Goal: Task Accomplishment & Management: Manage account settings

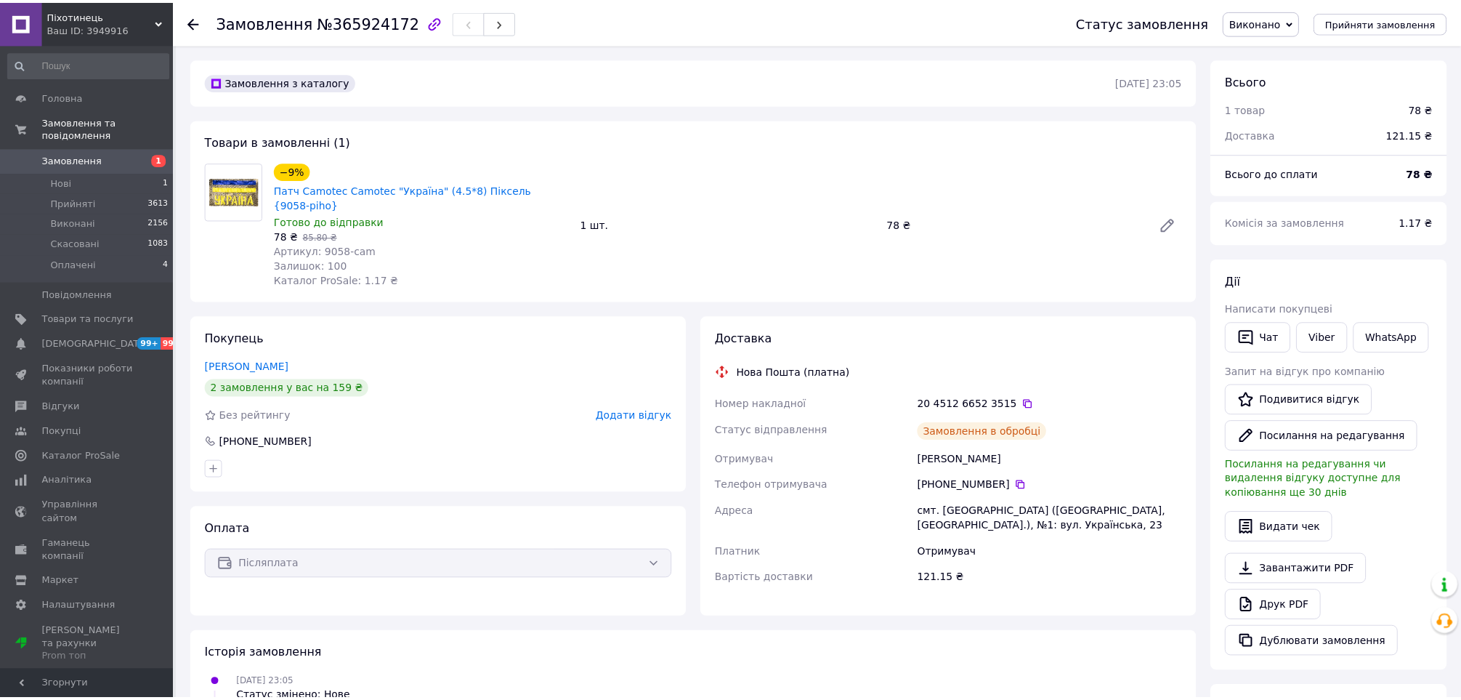
scroll to position [242, 0]
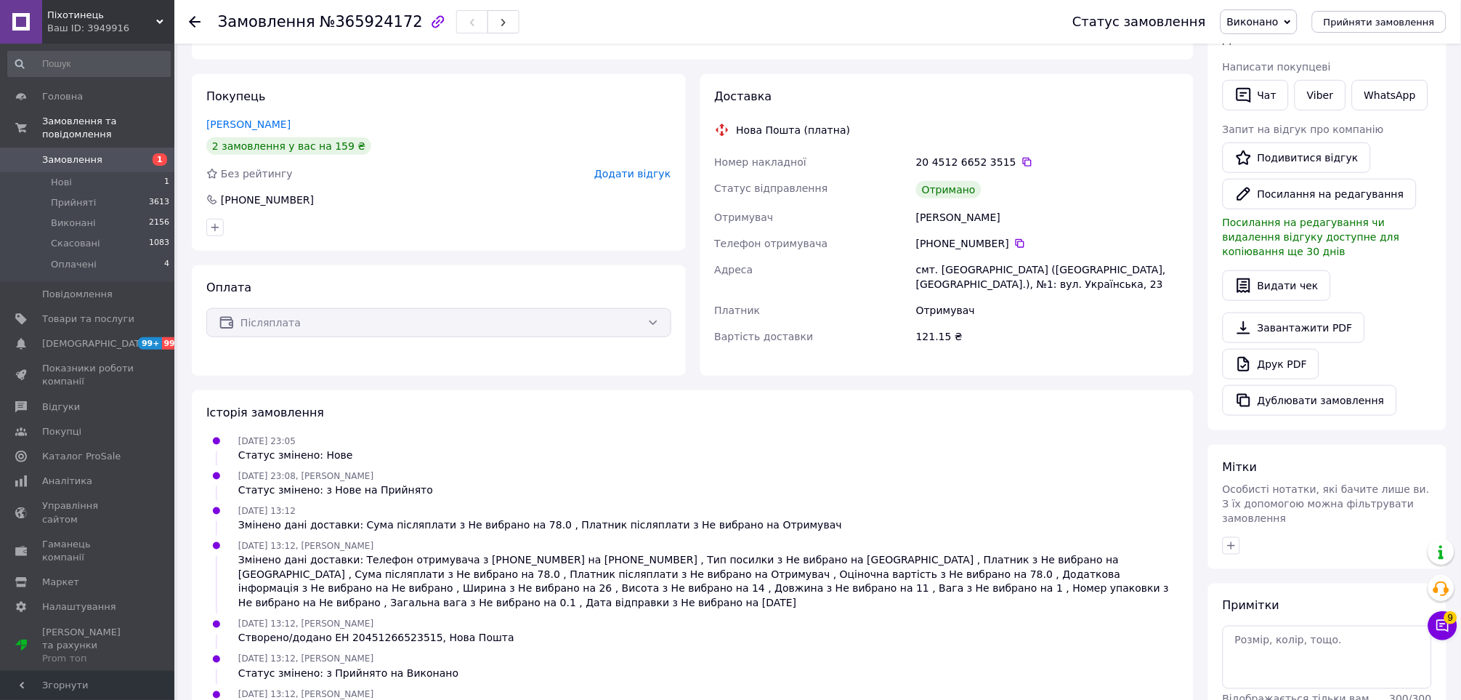
click at [146, 153] on span "1" at bounding box center [154, 159] width 40 height 13
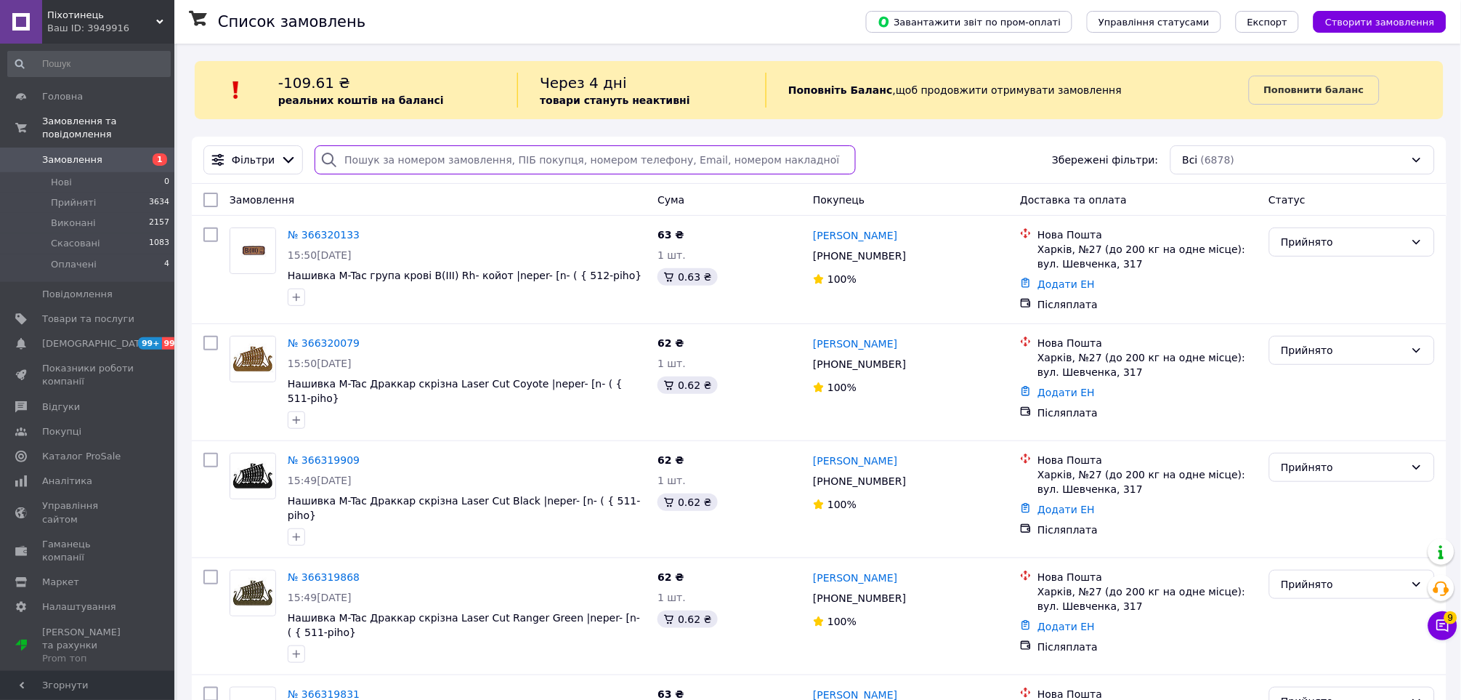
click at [435, 145] on input "search" at bounding box center [585, 159] width 541 height 29
paste input "365926596"
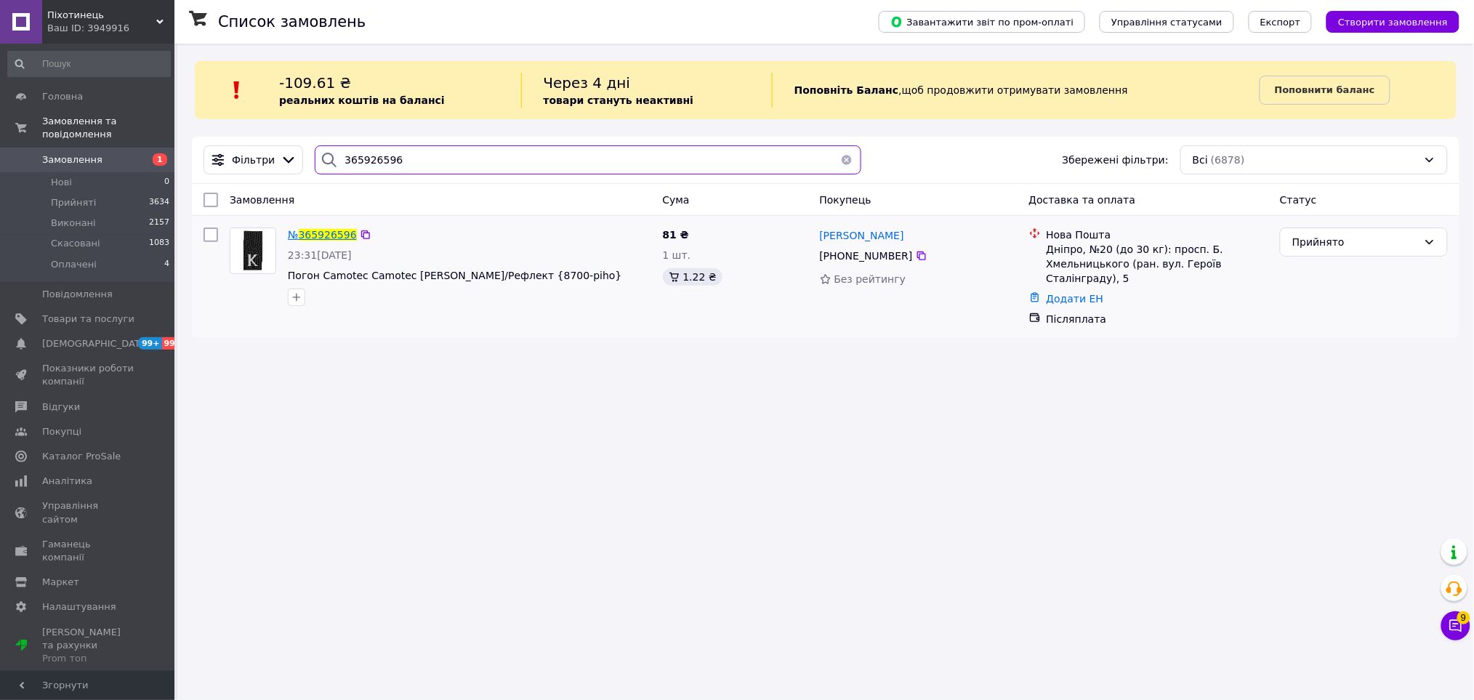
type input "365926596"
click at [318, 237] on span "365926596" at bounding box center [328, 235] width 58 height 12
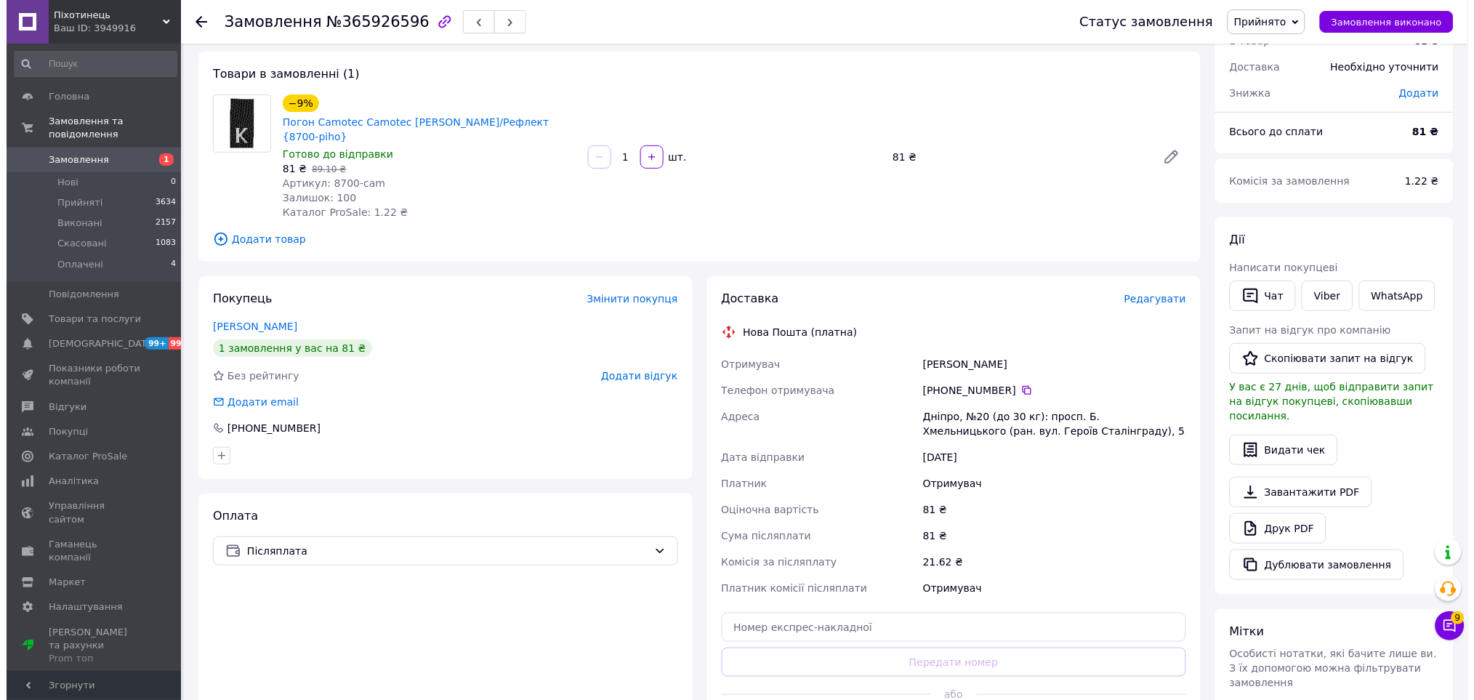
scroll to position [242, 0]
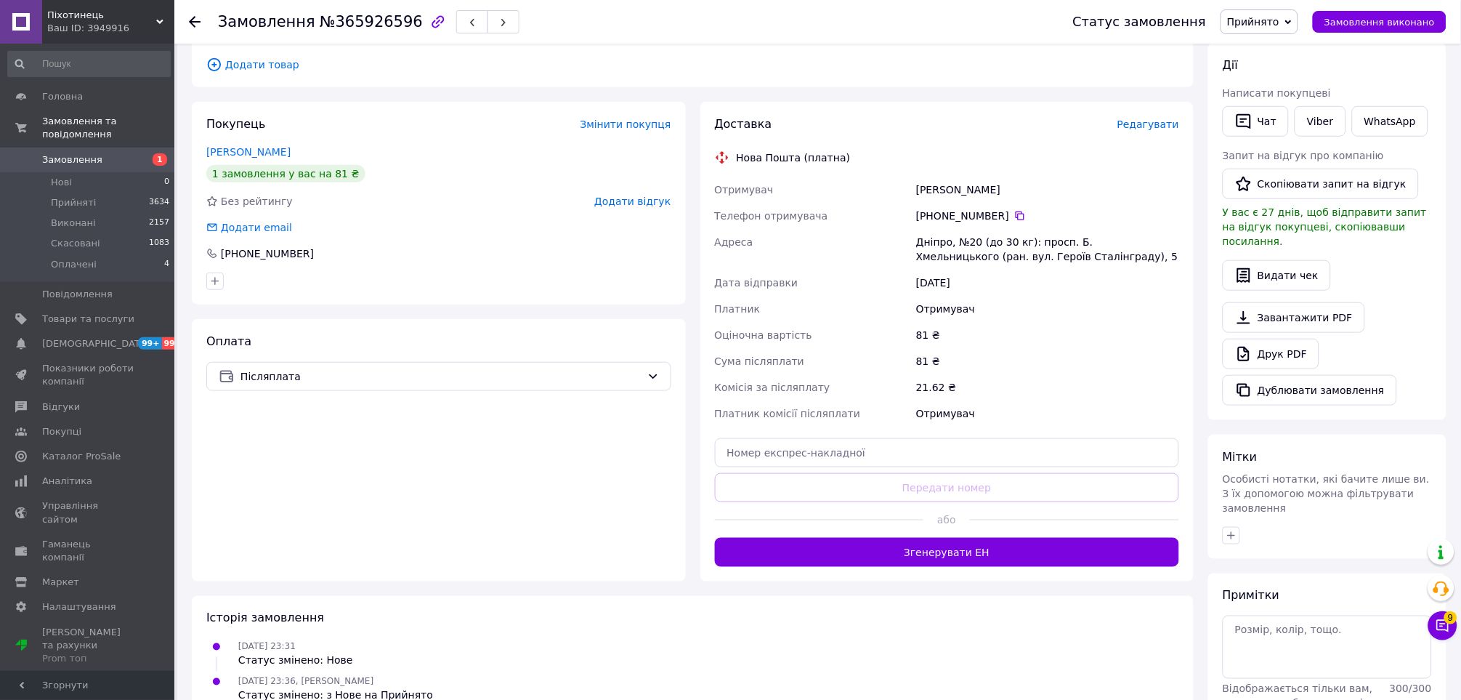
drag, startPoint x: 1133, startPoint y: 92, endPoint x: 1137, endPoint y: 99, distance: 7.9
click at [1134, 102] on div "Доставка Редагувати Нова Пошта (платна) Отримувач Корпало Павло Телефон отримув…" at bounding box center [947, 342] width 494 height 480
click at [1137, 116] on div "Доставка Редагувати" at bounding box center [947, 124] width 465 height 17
click at [1137, 118] on span "Редагувати" at bounding box center [1149, 124] width 62 height 12
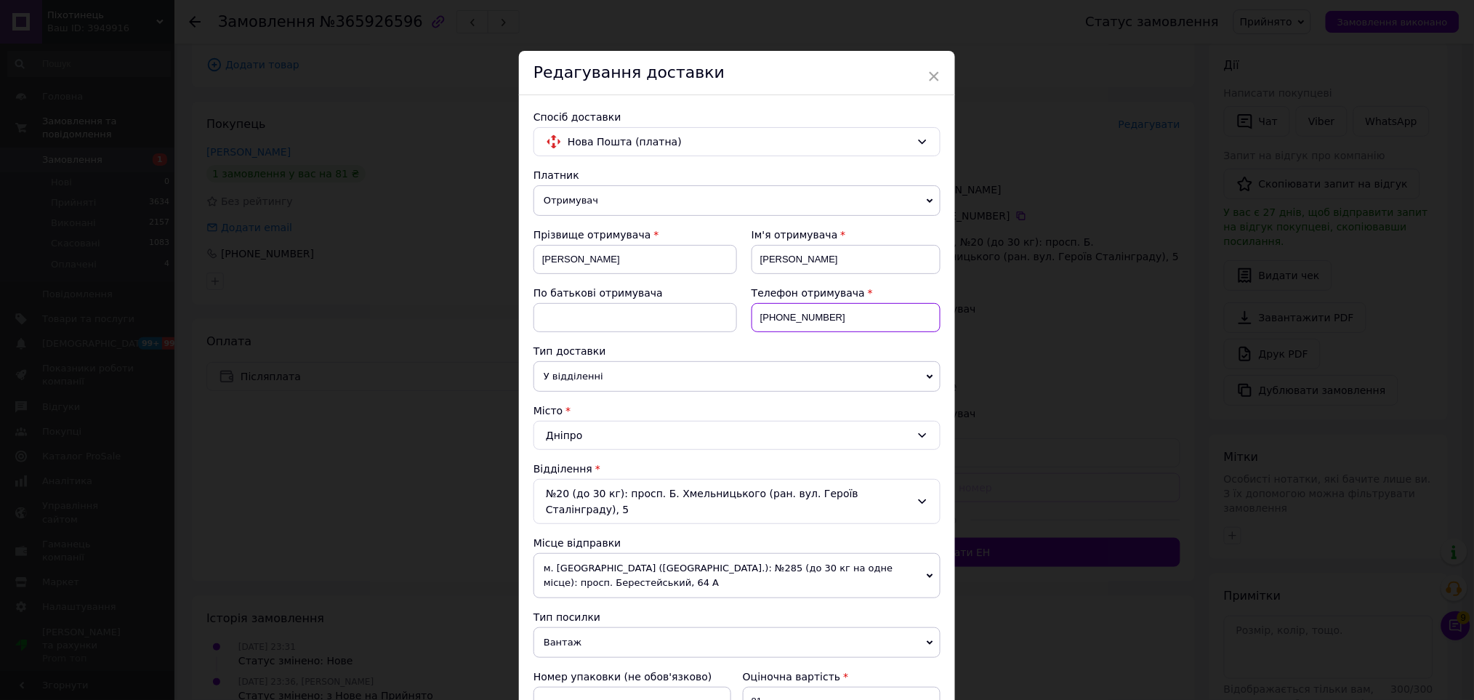
click at [844, 316] on input "+380666914738" at bounding box center [845, 317] width 189 height 29
paste input "(095) 375-38-24"
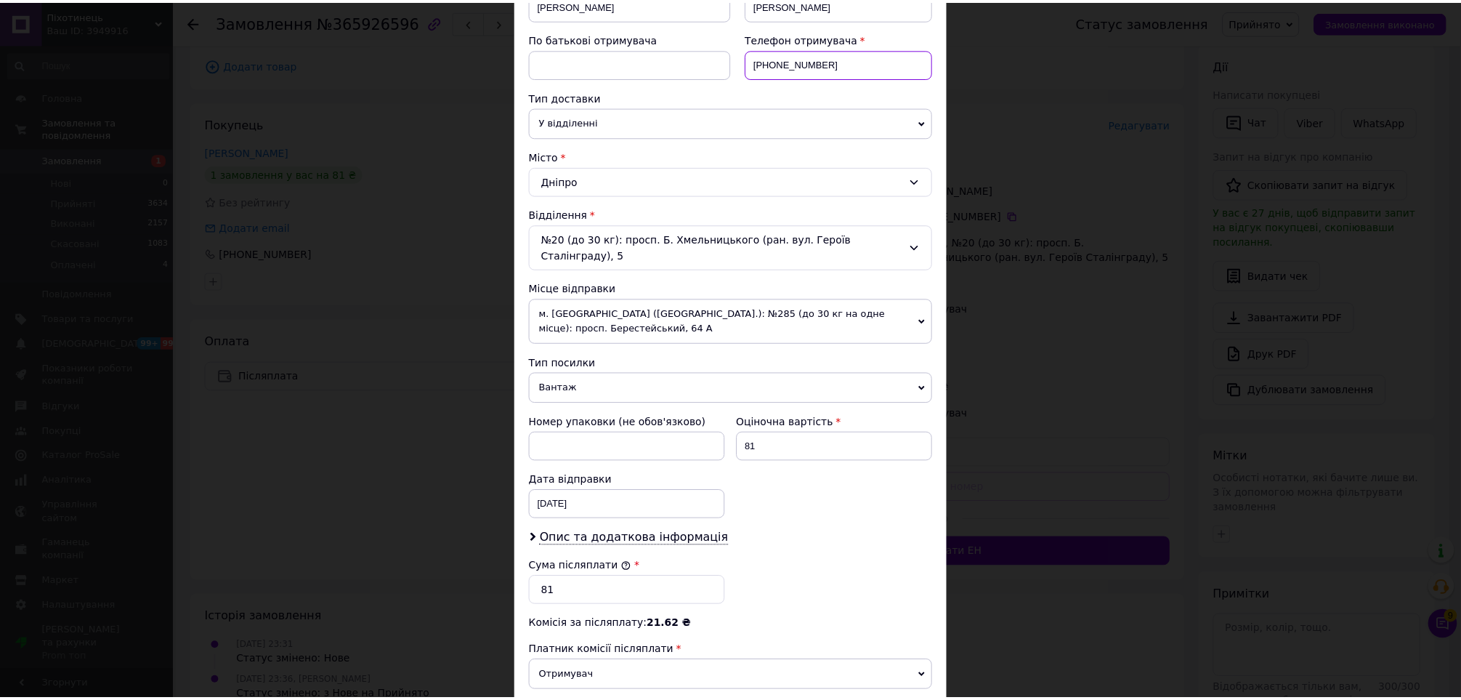
scroll to position [409, 0]
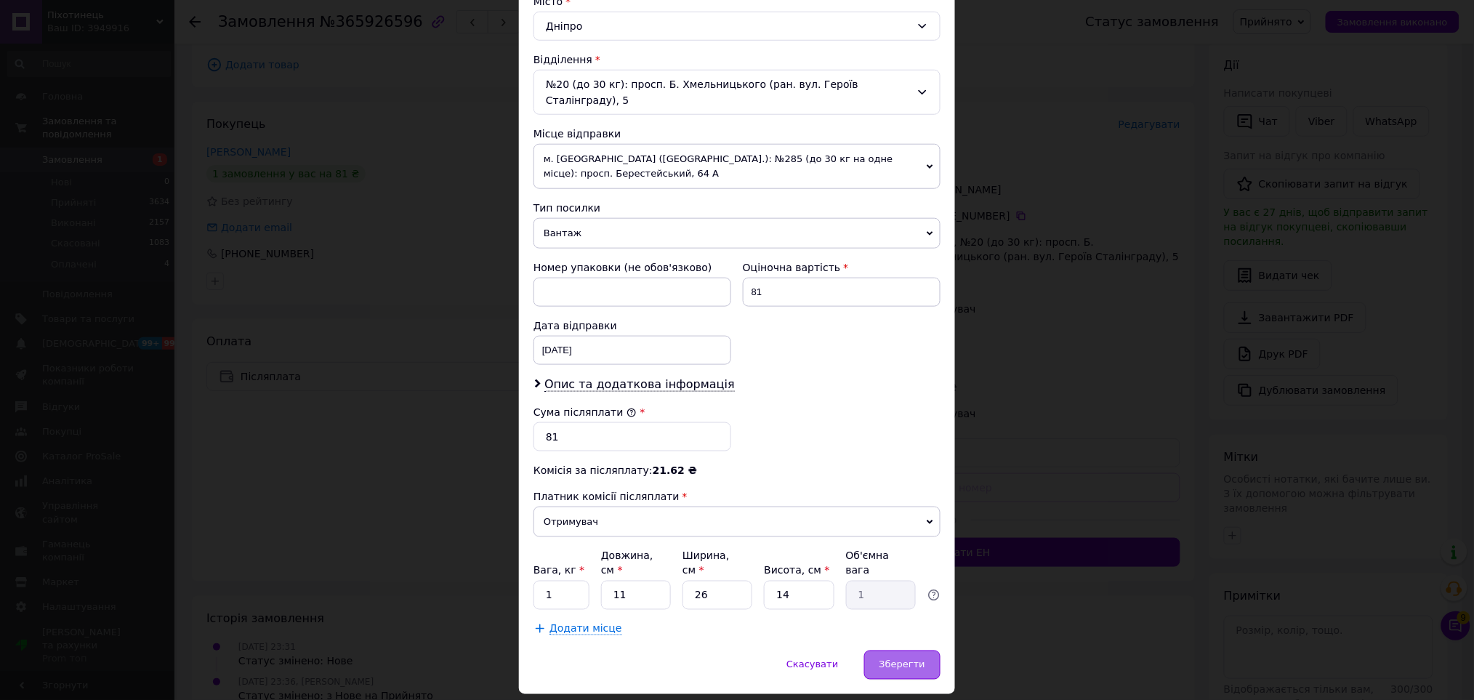
type input "+380953753824"
click at [892, 659] on span "Зберегти" at bounding box center [902, 664] width 46 height 11
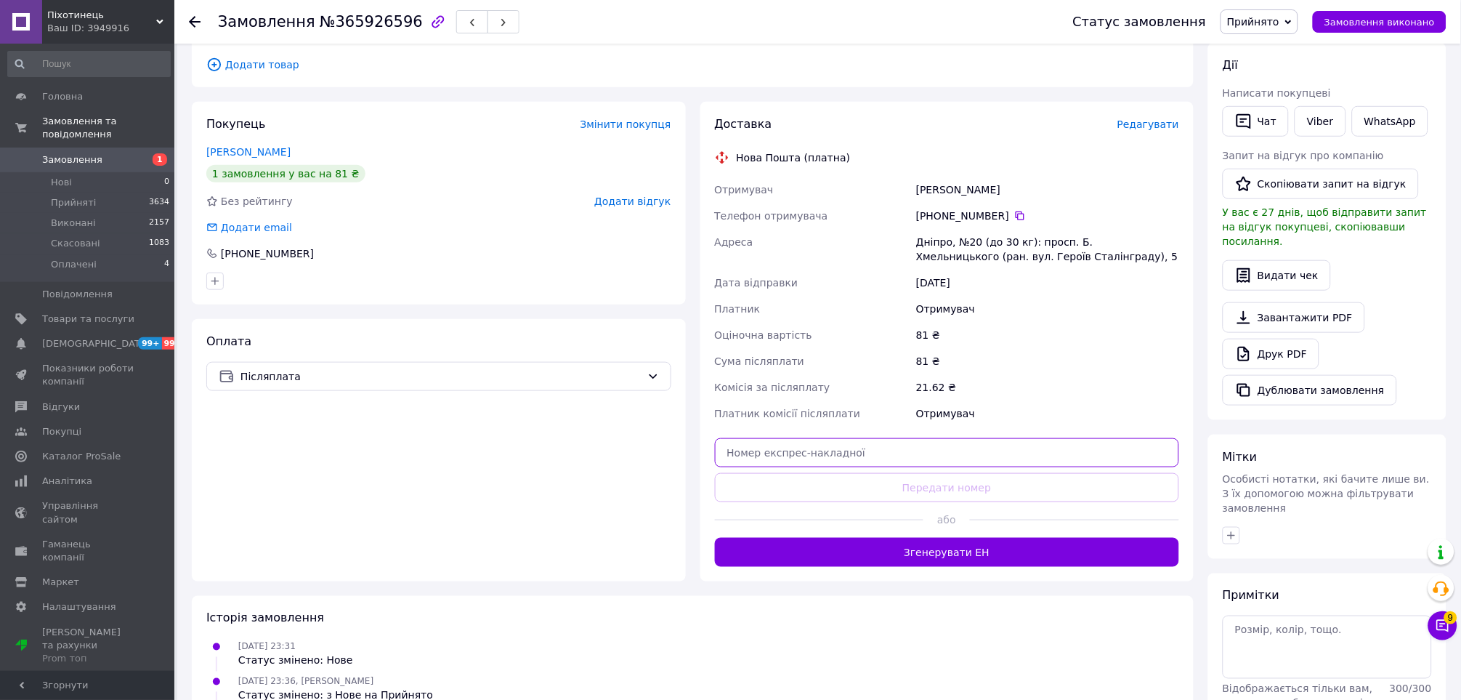
click at [1045, 438] on input "text" at bounding box center [947, 452] width 465 height 29
paste input "20451267957086"
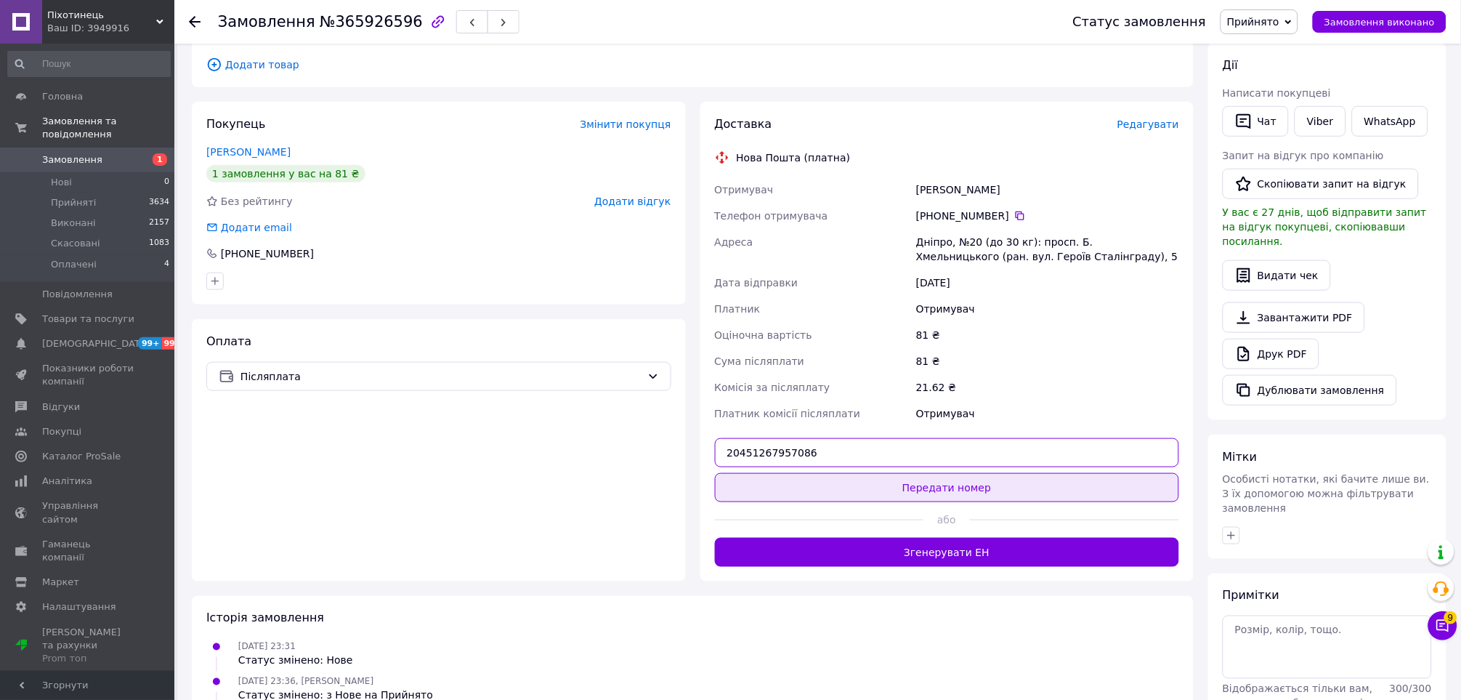
type input "20451267957086"
click at [1037, 473] on button "Передати номер" at bounding box center [947, 487] width 465 height 29
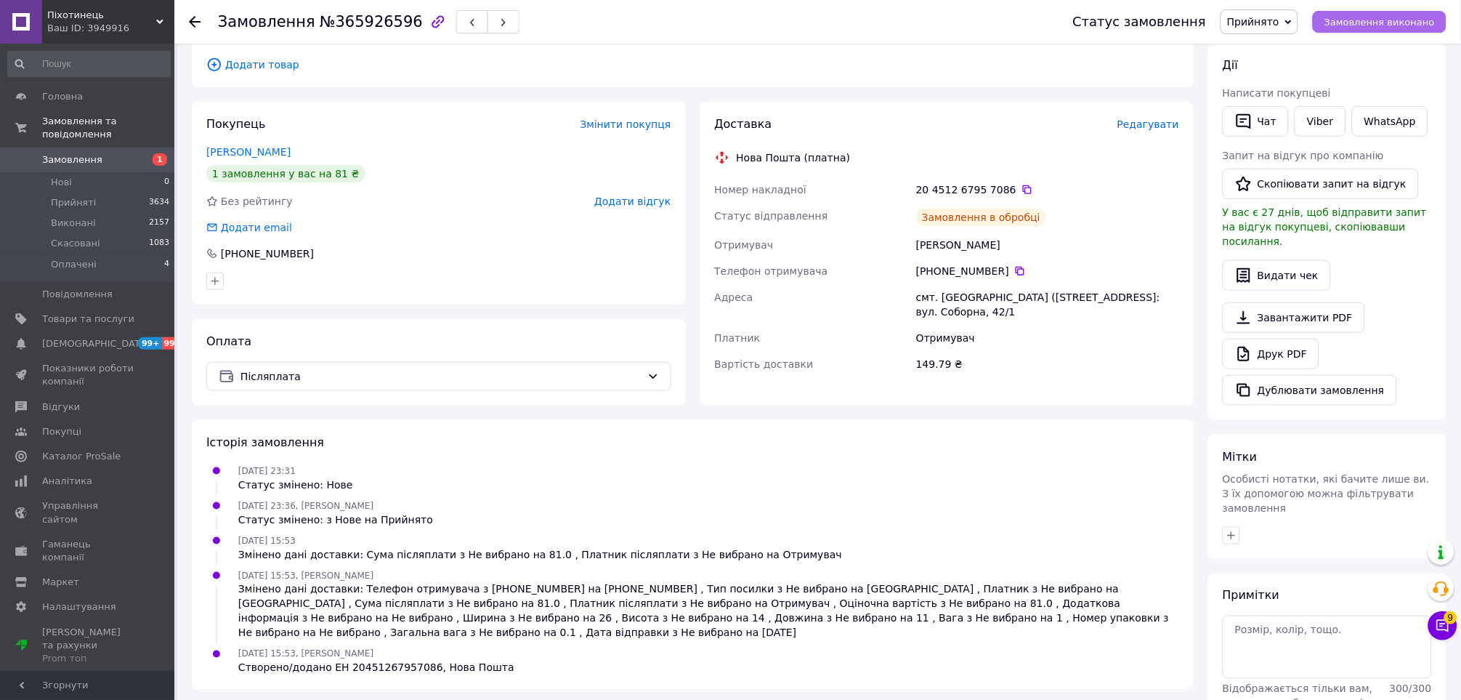
click at [1384, 27] on span "Замовлення виконано" at bounding box center [1380, 22] width 110 height 11
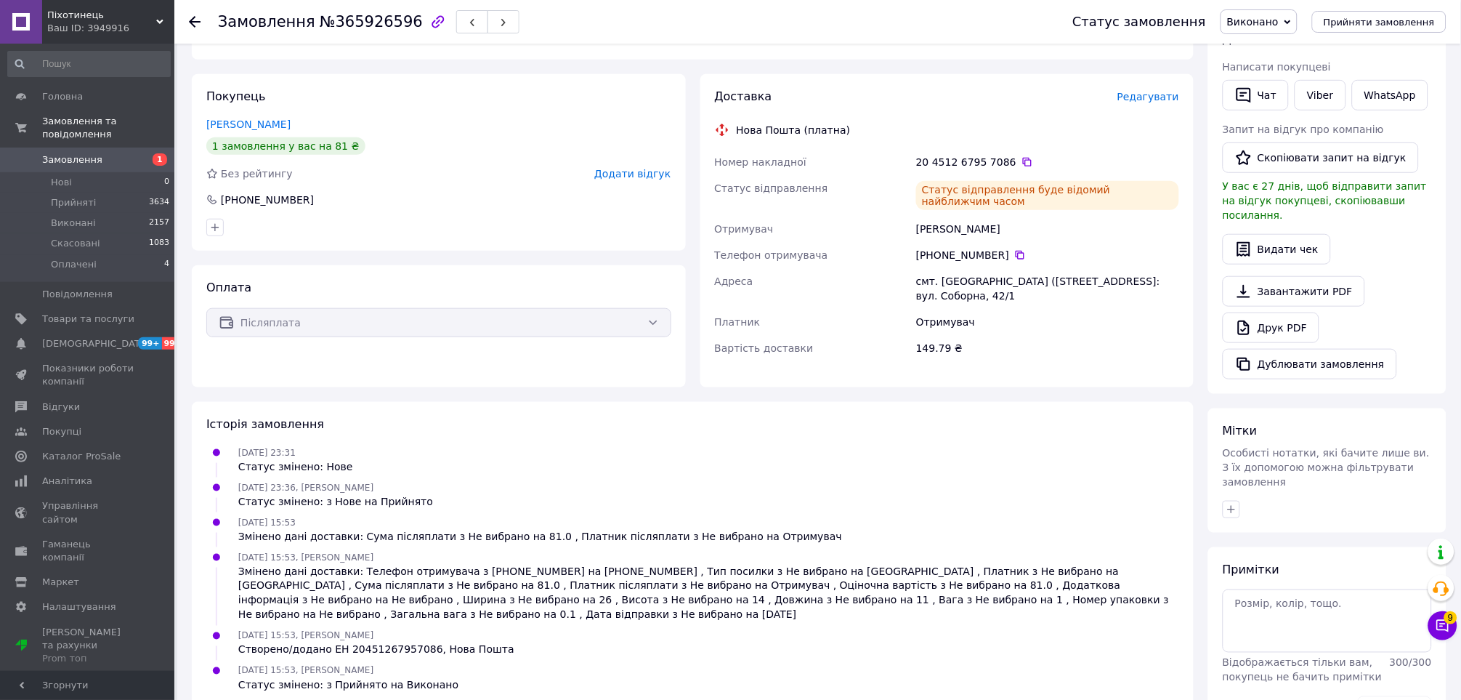
click at [156, 24] on icon at bounding box center [159, 21] width 7 height 7
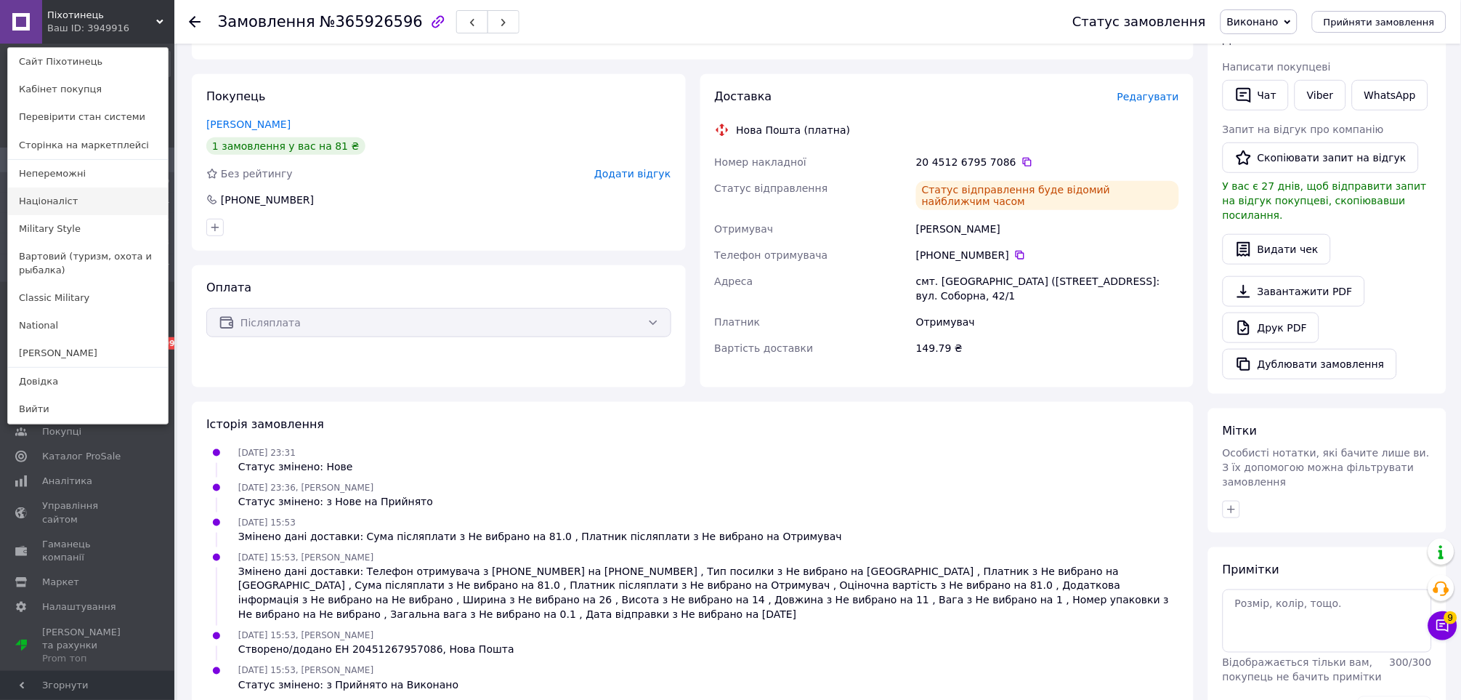
click at [63, 206] on link "Націоналіст" at bounding box center [88, 201] width 160 height 28
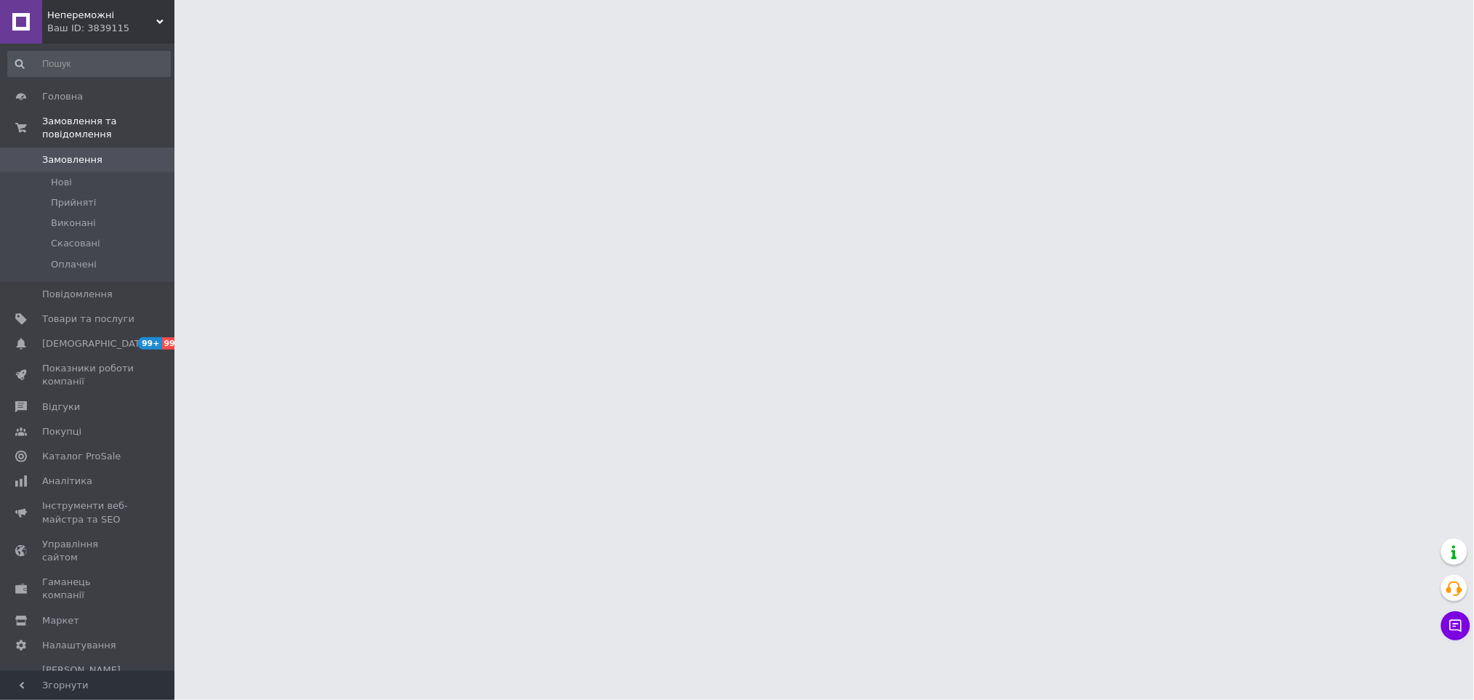
click at [447, 36] on html "Непереможні Ваш ID: 3839115 Сайт Непереможні Кабінет покупця Перевірити стан си…" at bounding box center [737, 18] width 1474 height 36
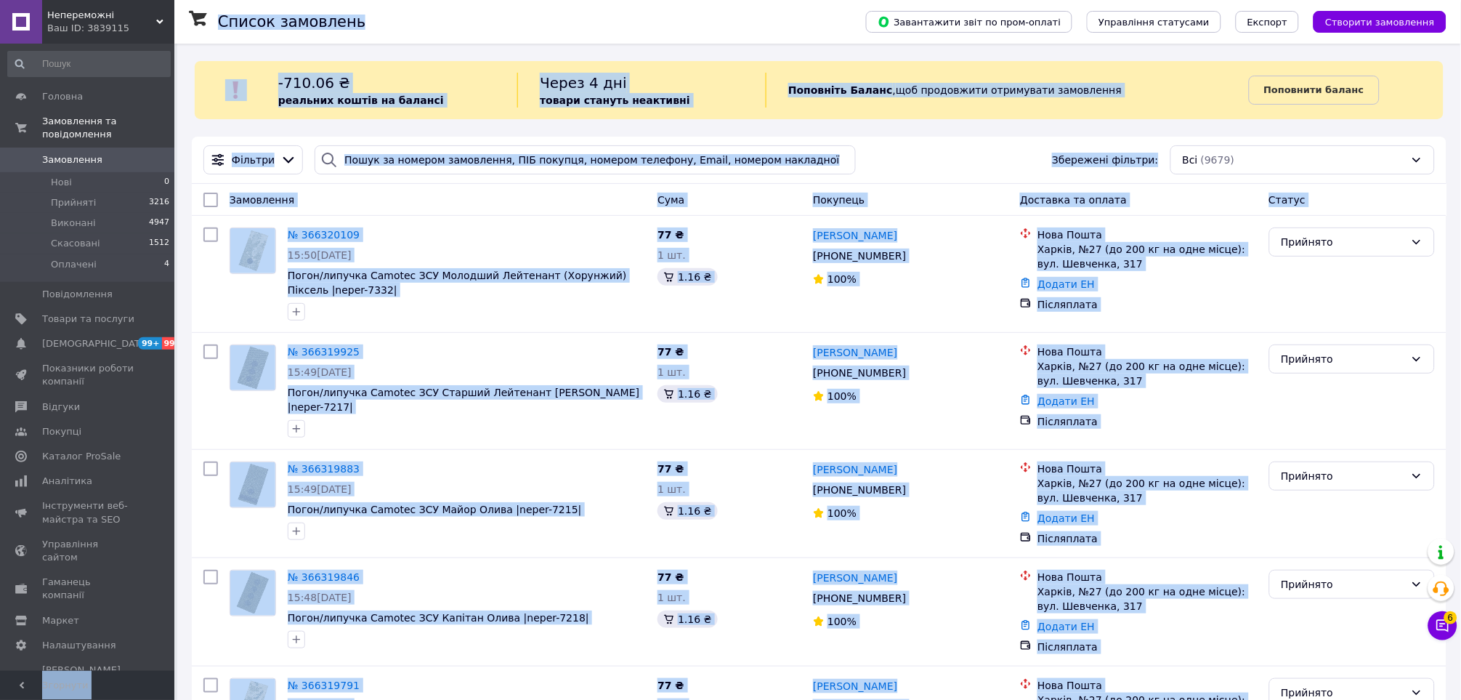
drag, startPoint x: 447, startPoint y: 182, endPoint x: 440, endPoint y: 157, distance: 26.5
click at [446, 182] on div "Фільтри Збережені фільтри: Всі (9679)" at bounding box center [819, 160] width 1255 height 47
click at [440, 166] on input "search" at bounding box center [585, 159] width 541 height 29
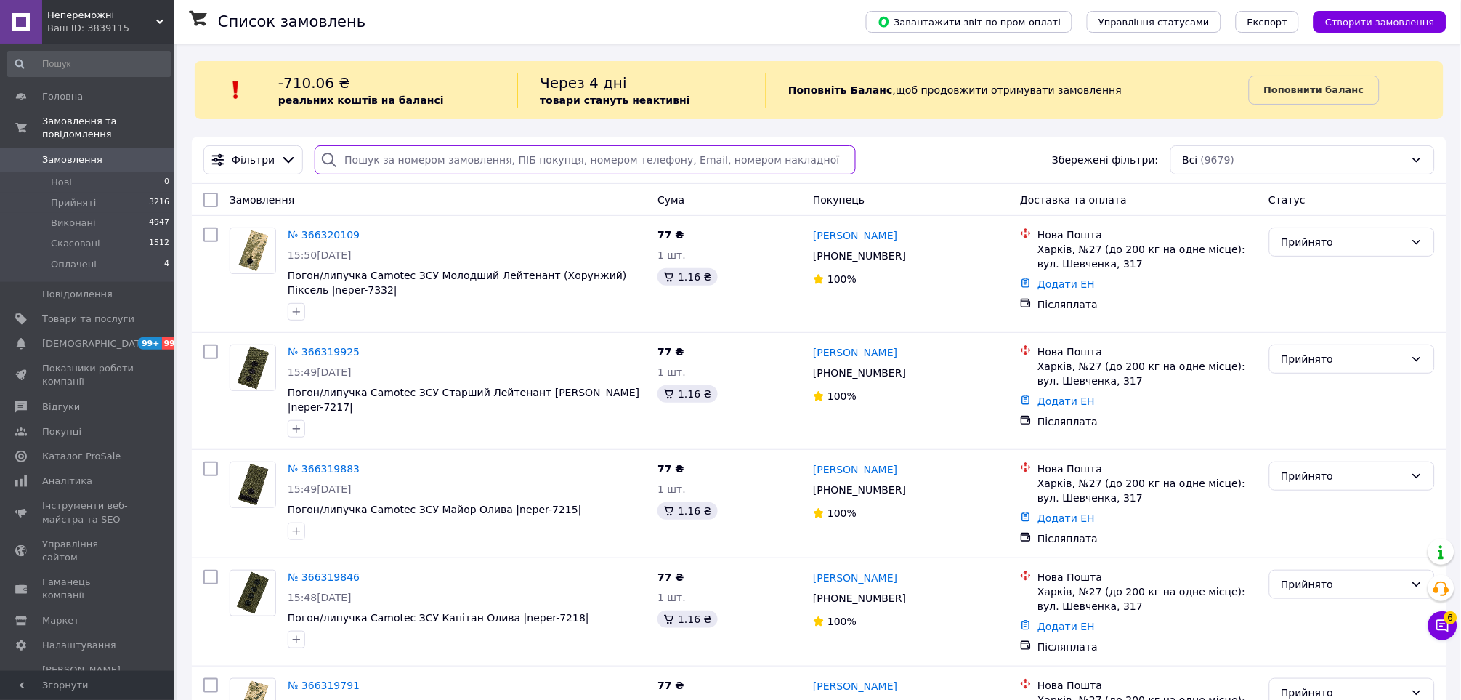
paste input "366091169"
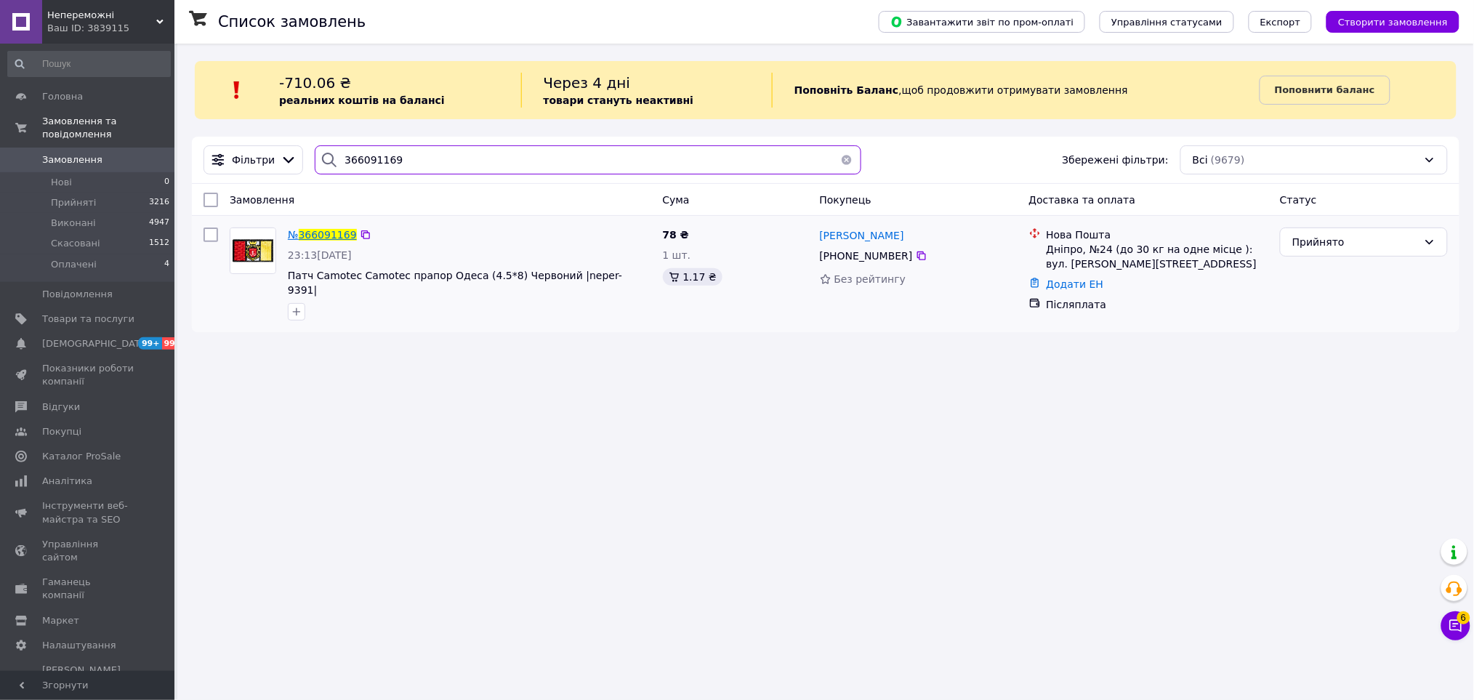
type input "366091169"
click at [332, 237] on span "366091169" at bounding box center [328, 235] width 58 height 12
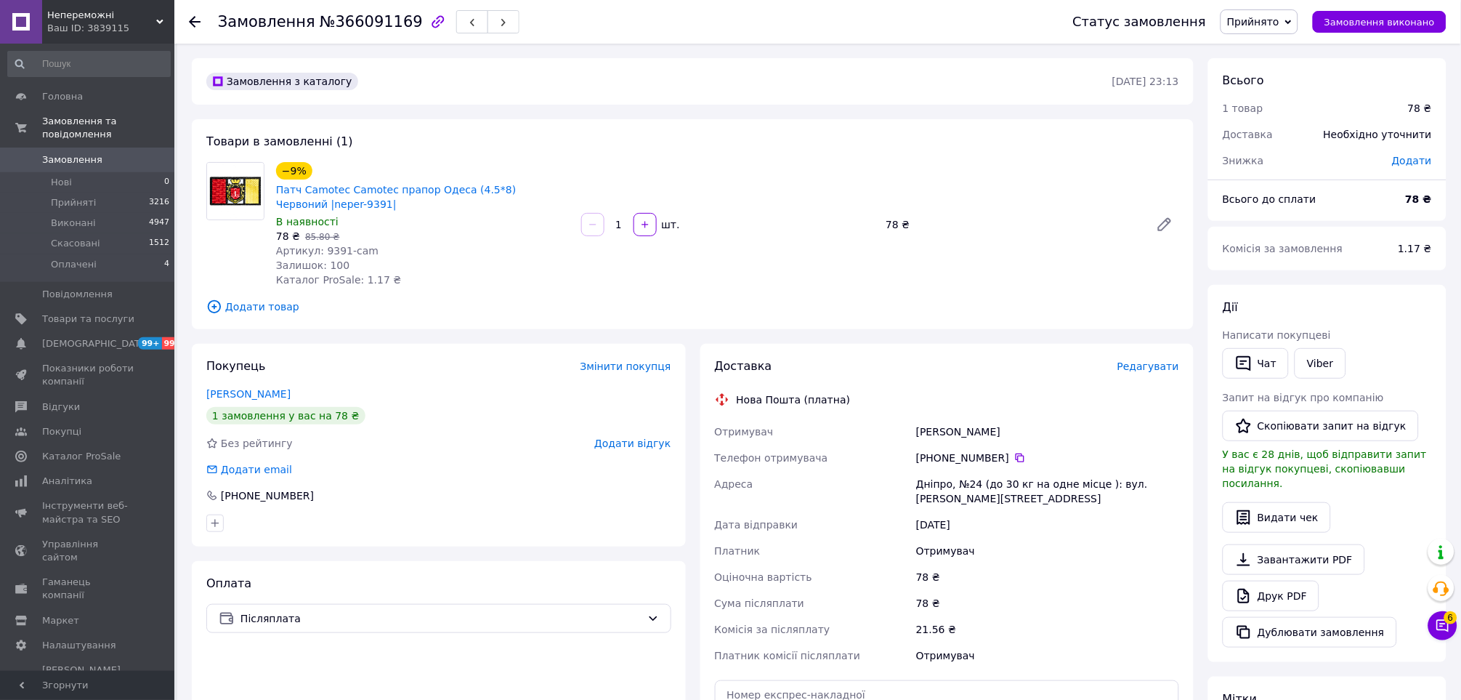
click at [1143, 371] on span "Редагувати" at bounding box center [1149, 366] width 62 height 12
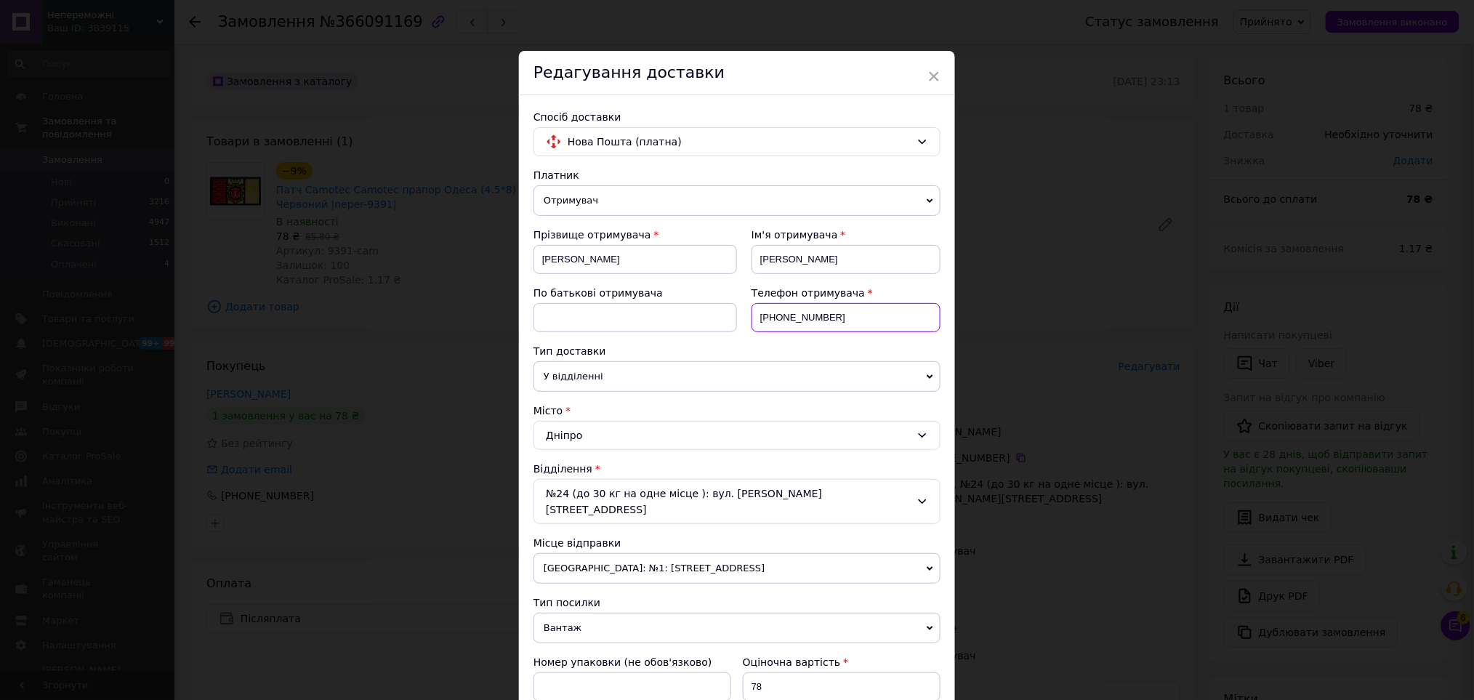
click at [913, 310] on input "+380502522818" at bounding box center [845, 317] width 189 height 29
paste input "(093) 106-15-2"
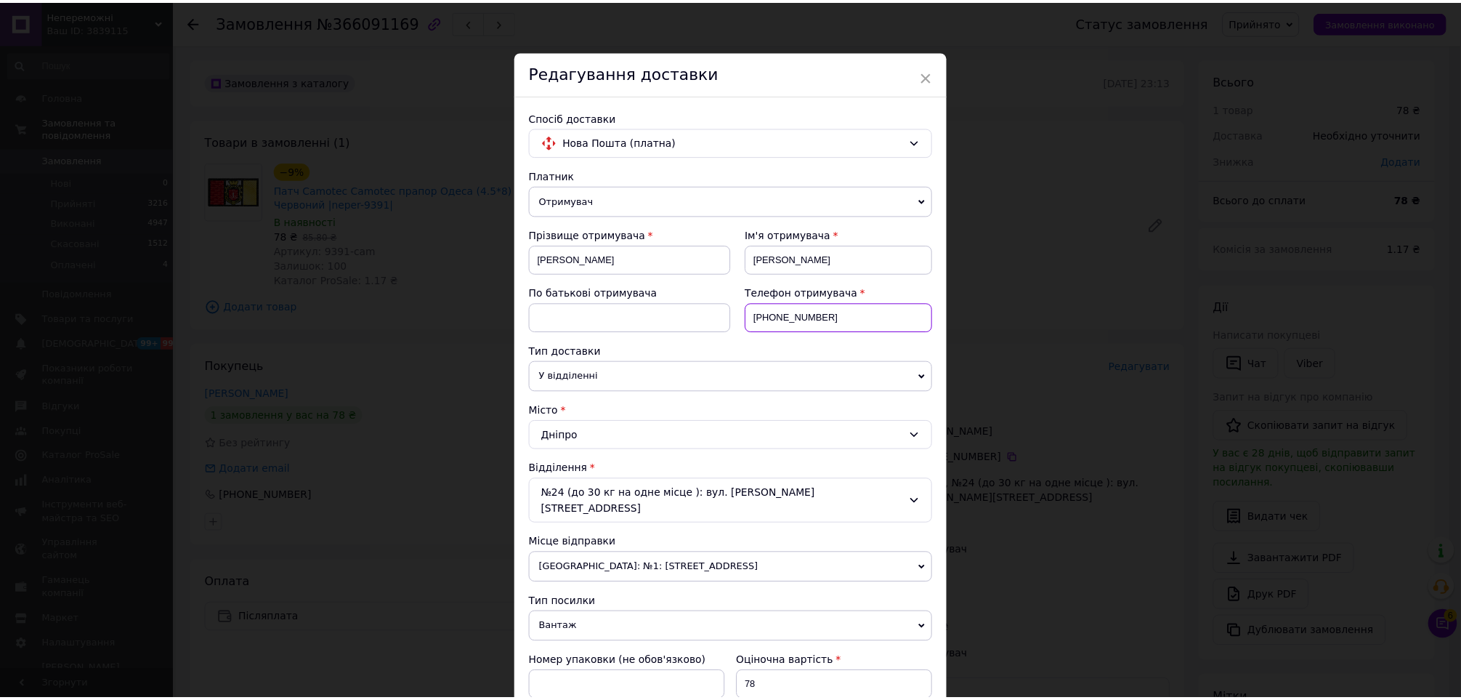
scroll to position [572, 0]
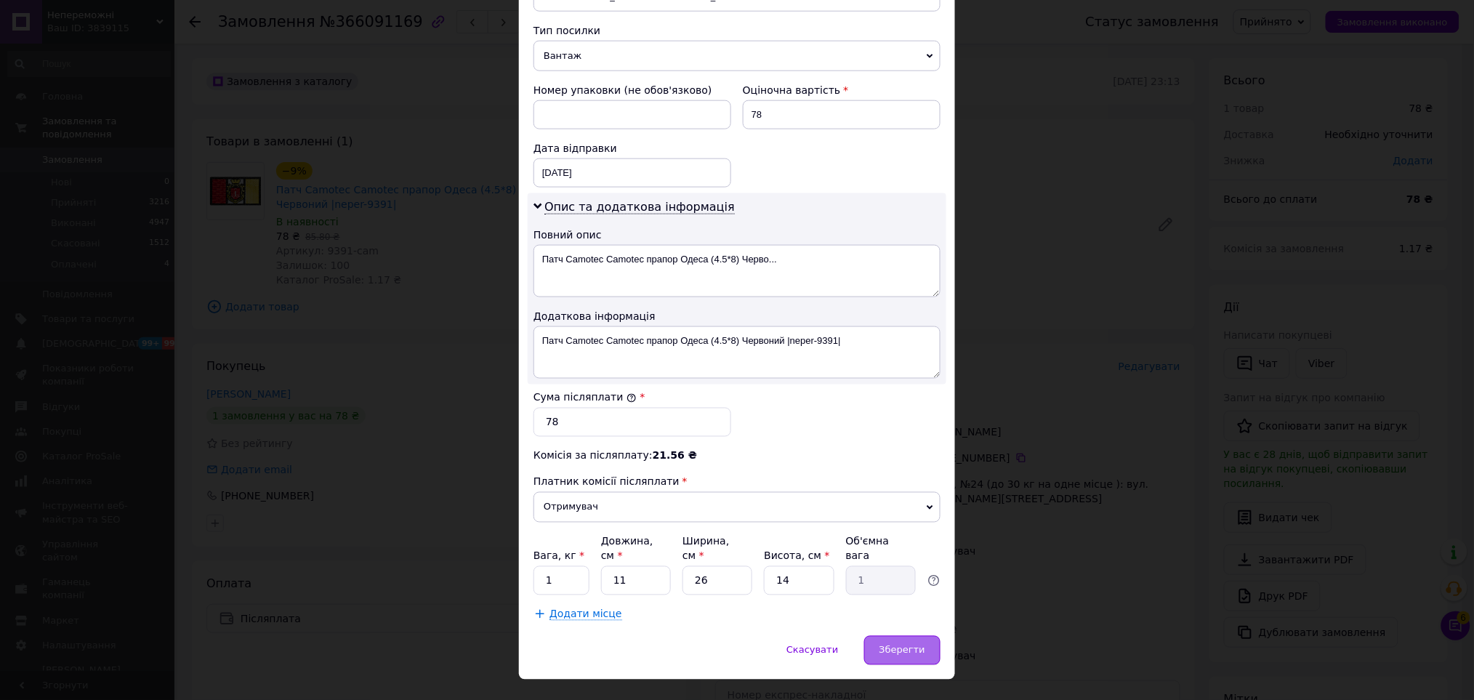
type input "+380931061528"
click at [872, 636] on div "Зберегти" at bounding box center [902, 650] width 76 height 29
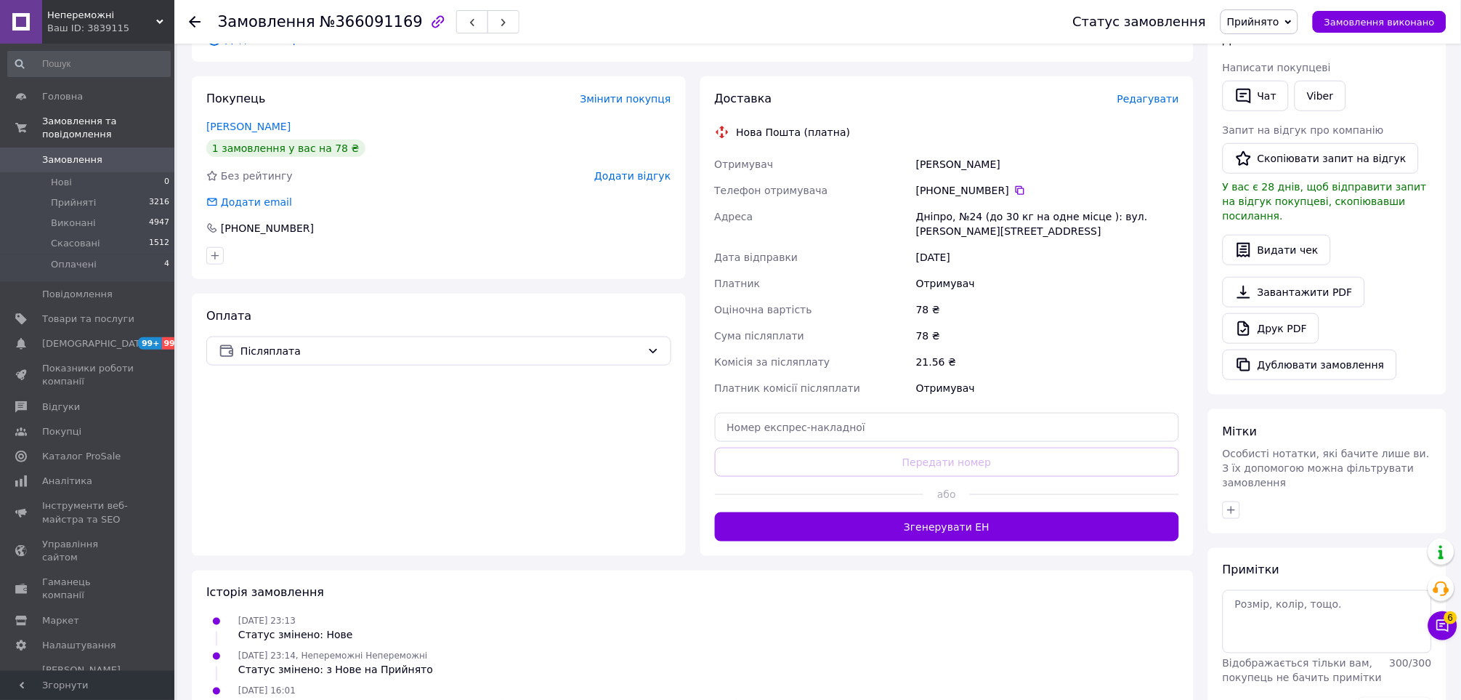
scroll to position [387, 0]
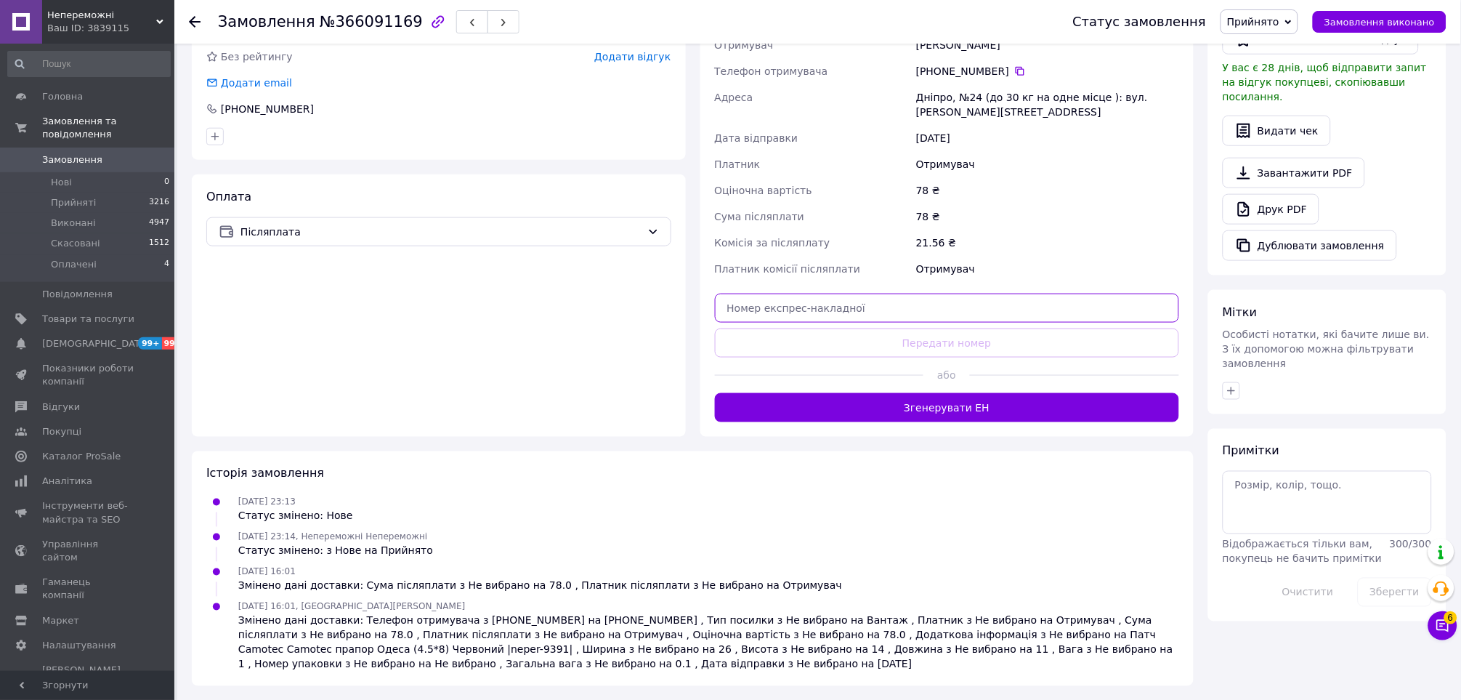
click at [956, 322] on input "text" at bounding box center [947, 308] width 465 height 29
click at [956, 314] on input "text" at bounding box center [947, 308] width 465 height 29
paste input "20451268129398"
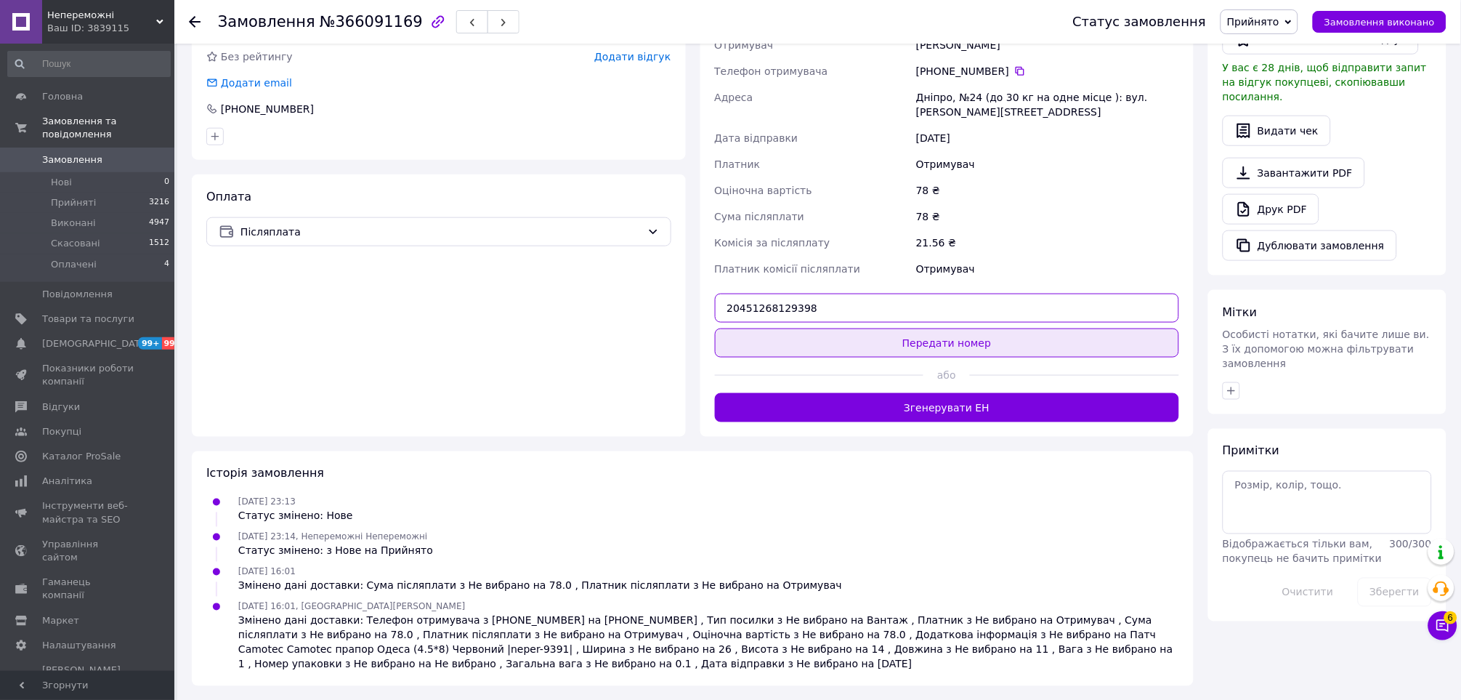
type input "20451268129398"
click at [953, 350] on button "Передати номер" at bounding box center [947, 342] width 465 height 29
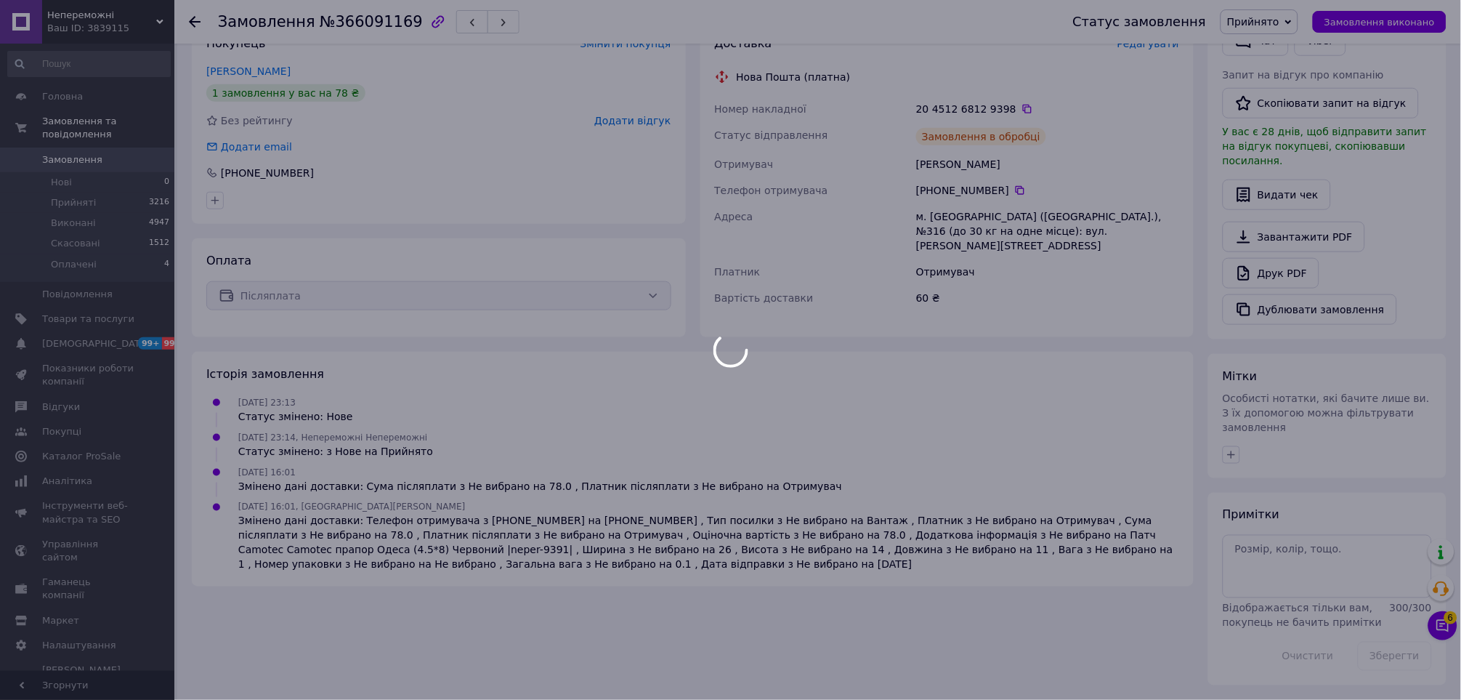
scroll to position [293, 0]
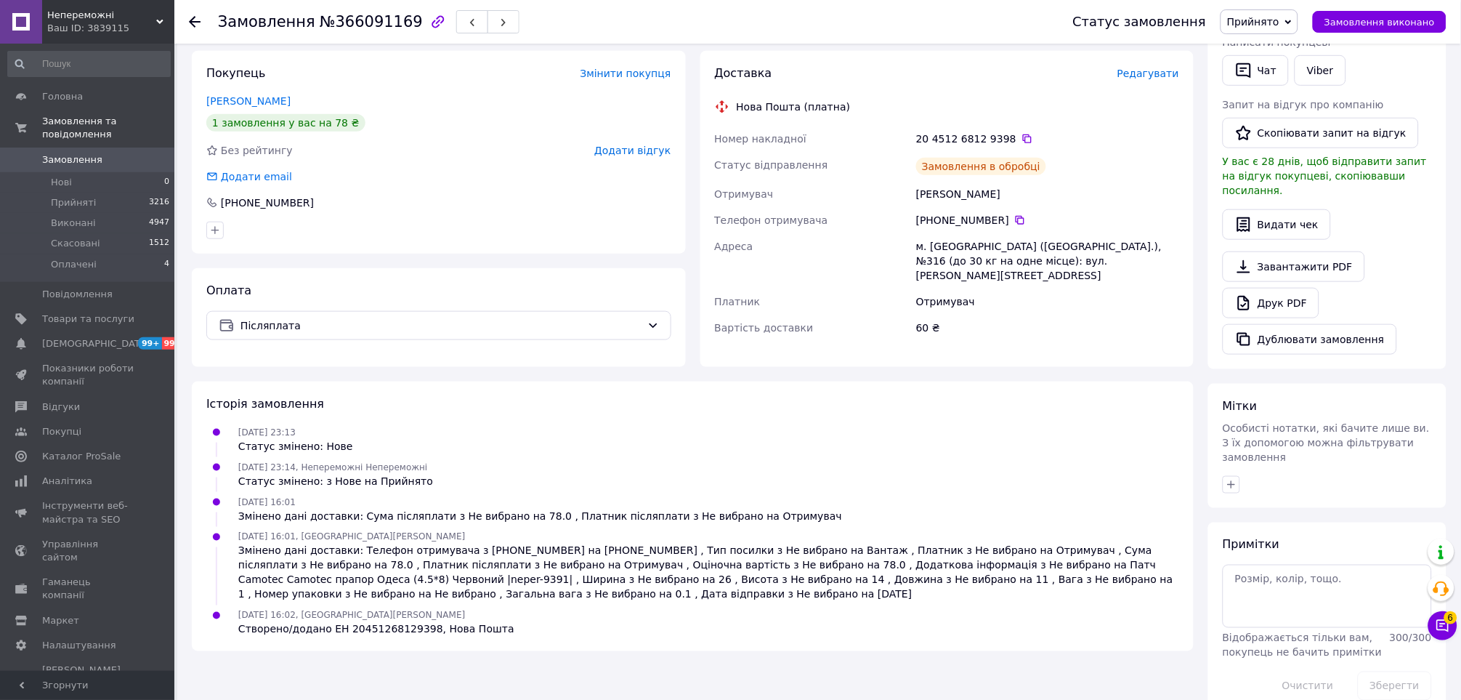
click at [1345, 22] on span "Замовлення виконано" at bounding box center [1380, 22] width 110 height 11
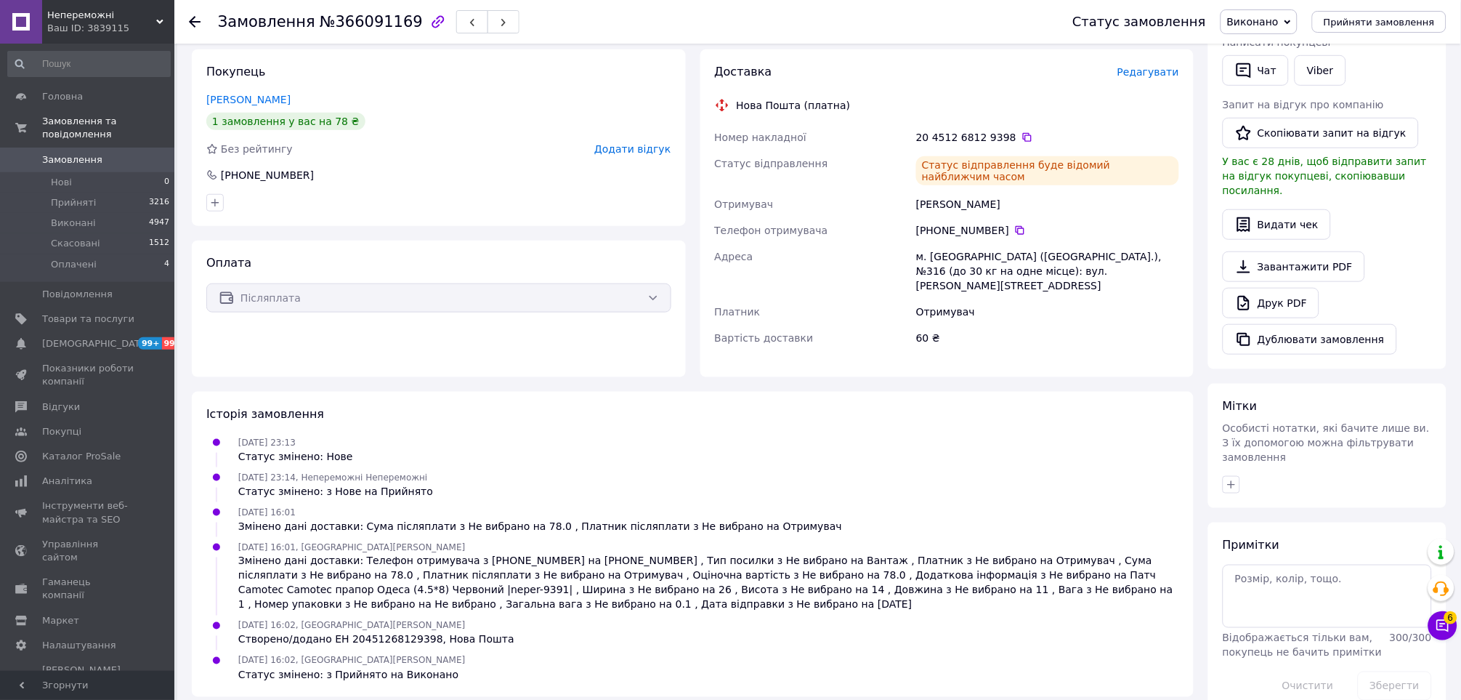
scroll to position [0, 0]
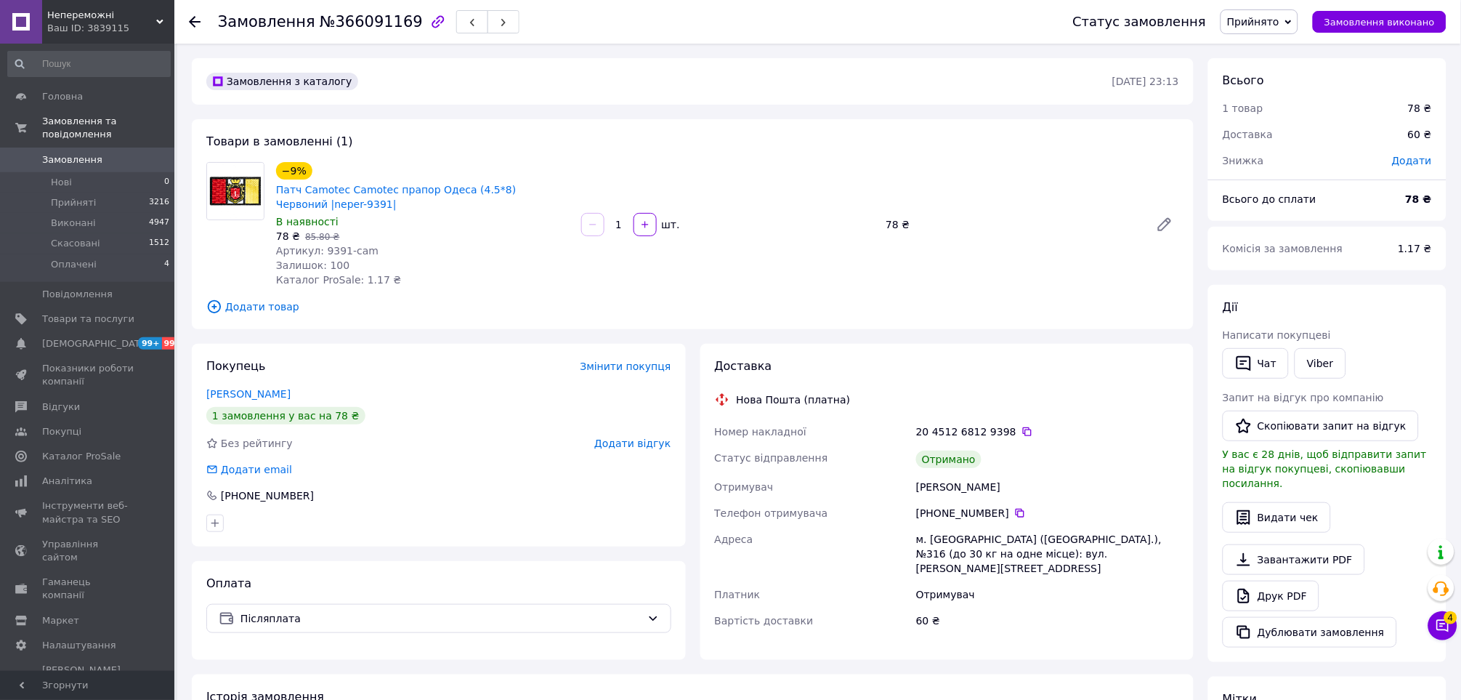
click at [72, 153] on span "Замовлення" at bounding box center [72, 159] width 60 height 13
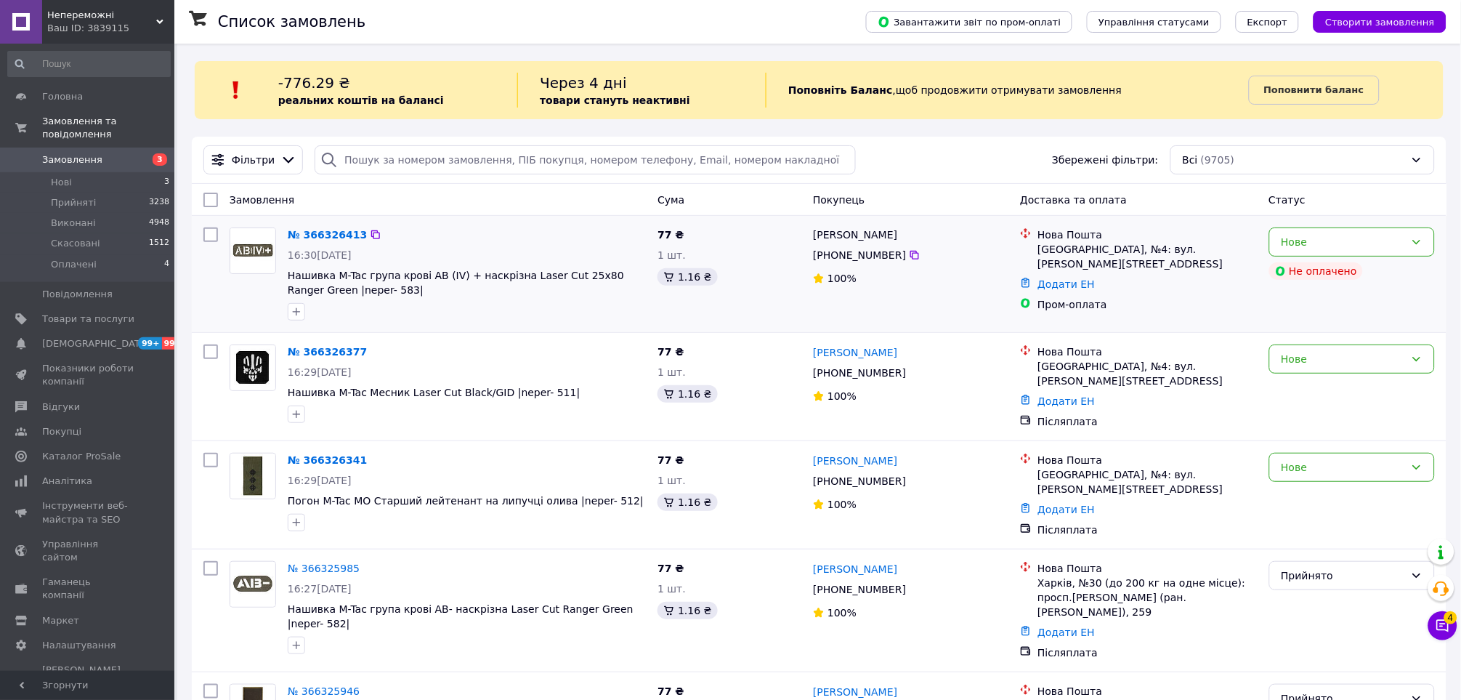
click at [1359, 225] on div "Нове Не оплачено" at bounding box center [1352, 274] width 177 height 105
click at [1361, 233] on div "Нове" at bounding box center [1352, 241] width 166 height 29
click at [1352, 306] on li "Виконано" at bounding box center [1352, 299] width 165 height 26
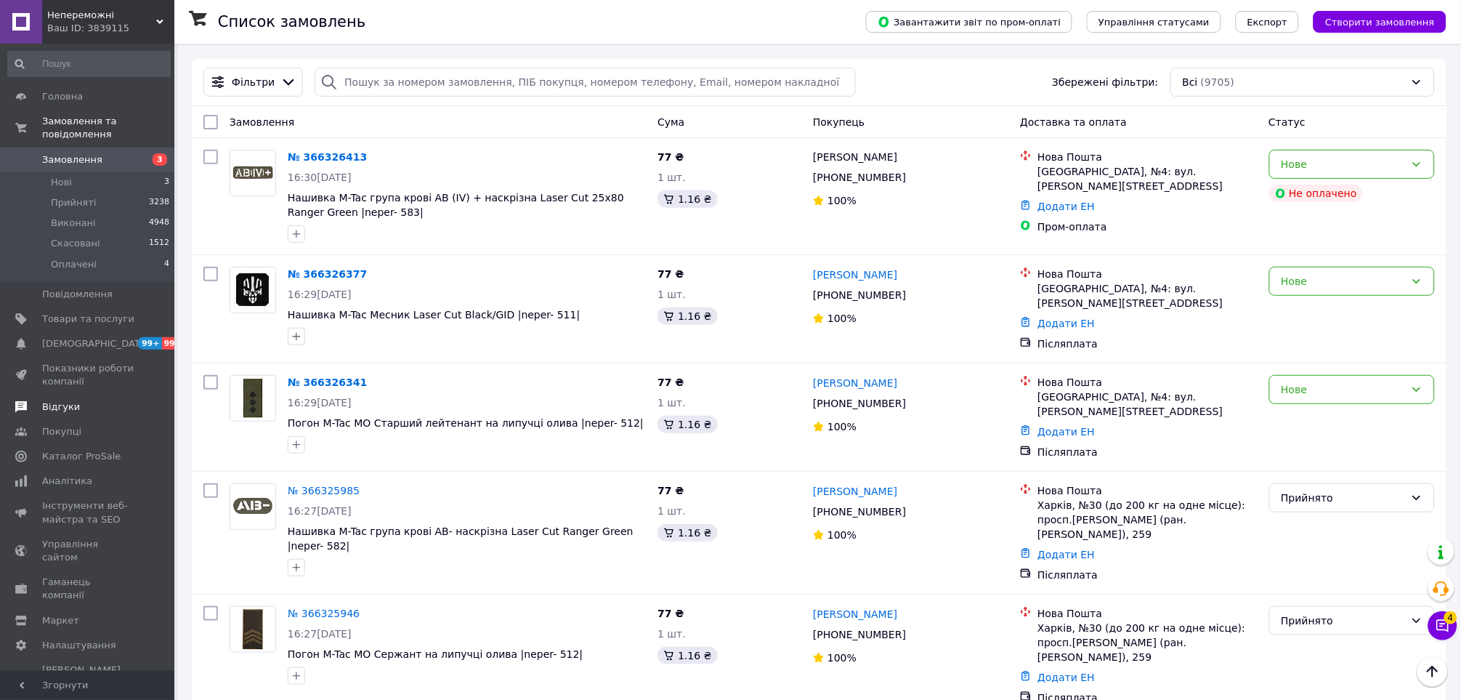
click at [64, 400] on span "Відгуки" at bounding box center [61, 406] width 38 height 13
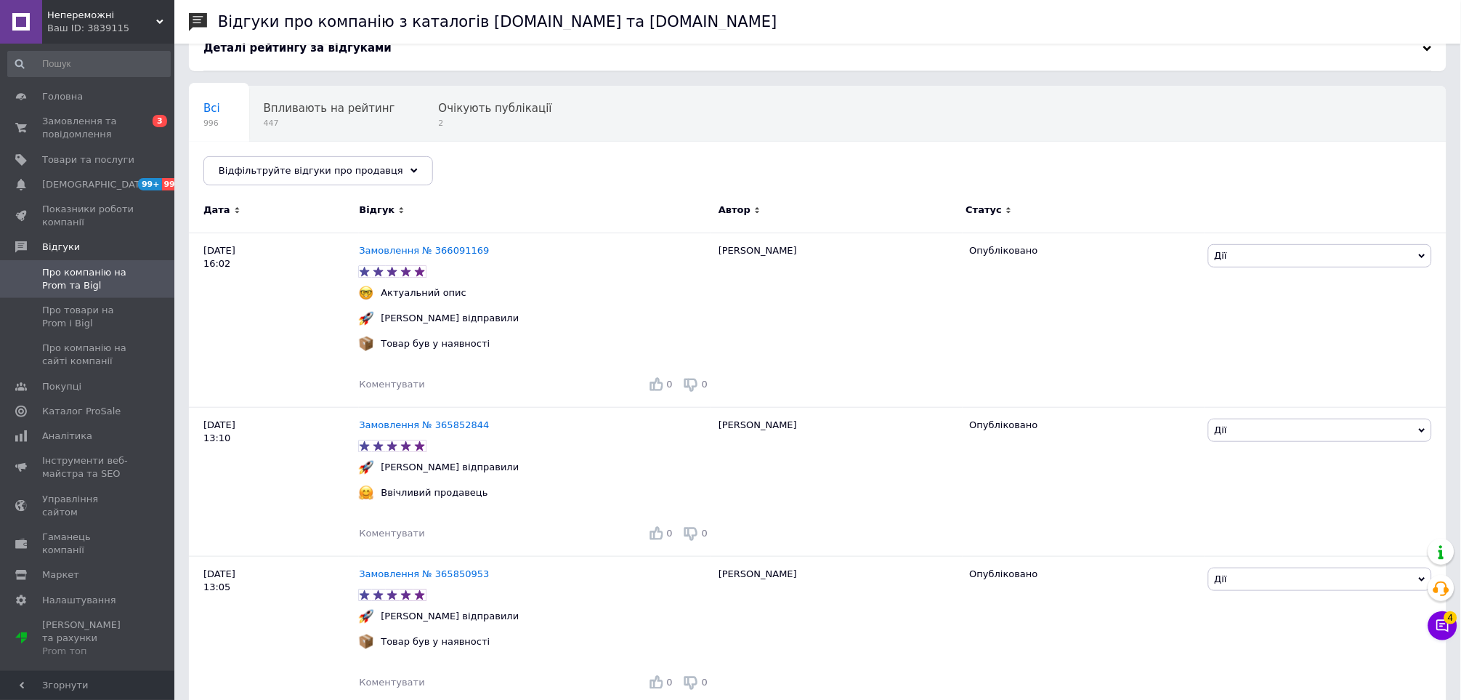
scroll to position [80, 0]
